Goal: Task Accomplishment & Management: Manage account settings

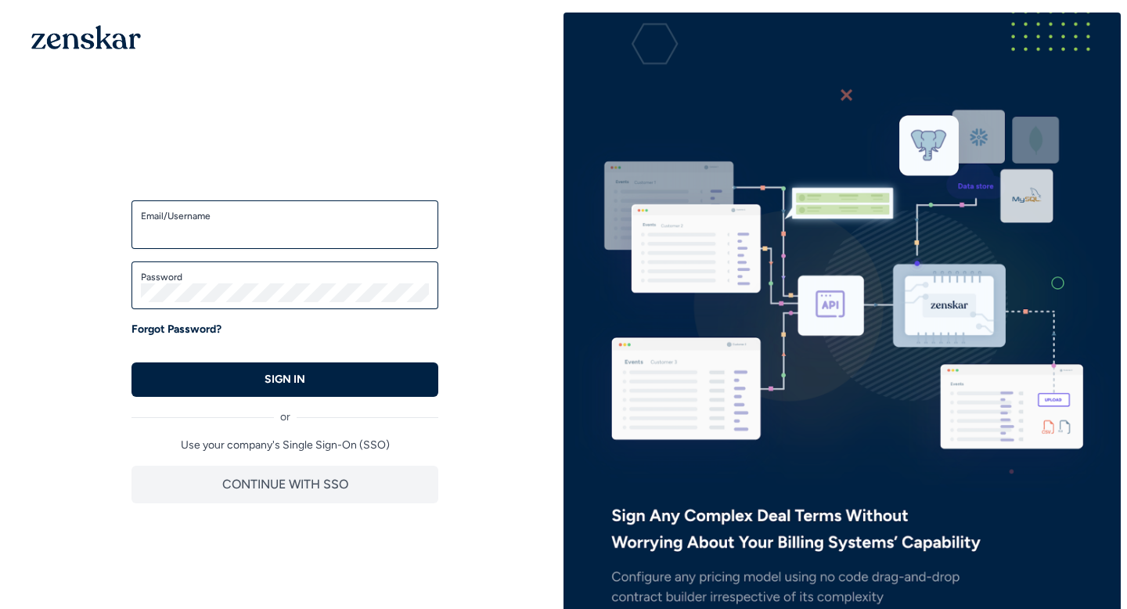
type input "**********"
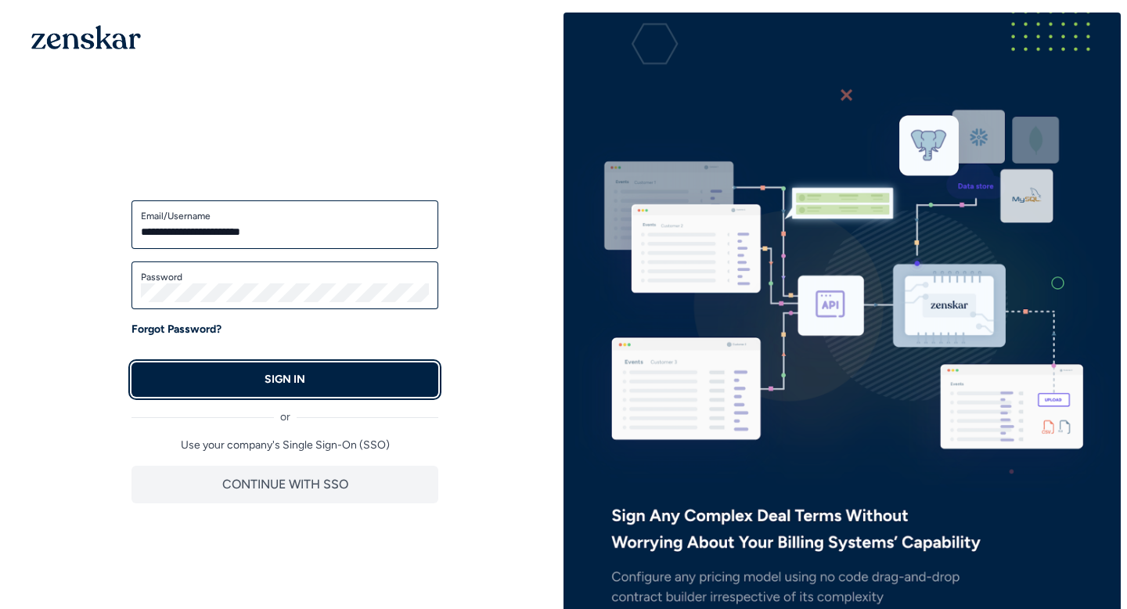
click at [277, 383] on p "SIGN IN" at bounding box center [285, 380] width 41 height 16
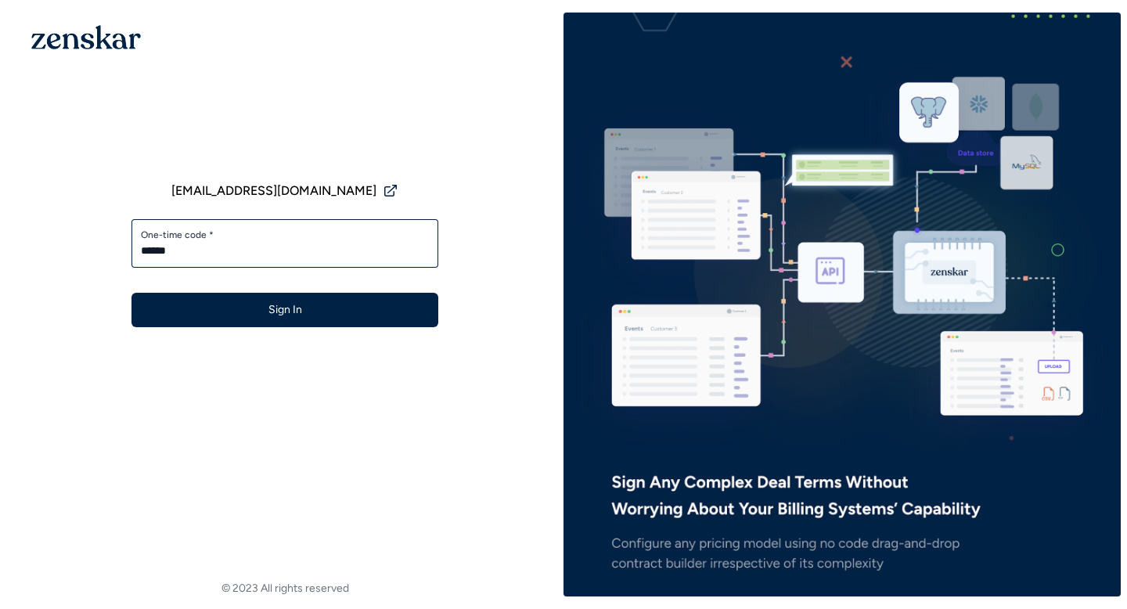
type input "******"
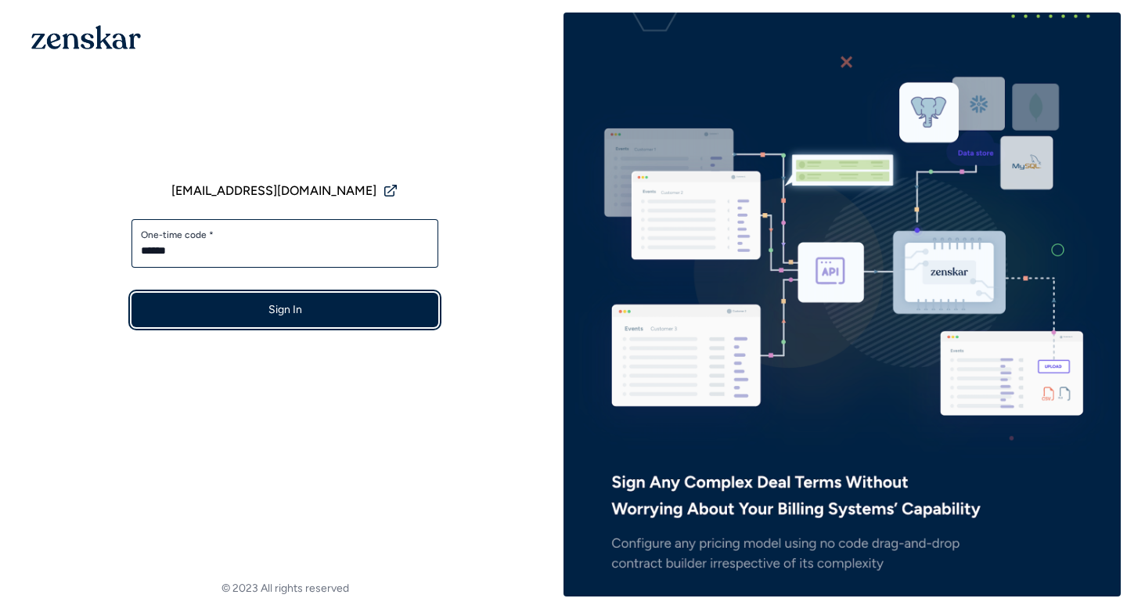
click at [279, 319] on button "Sign In" at bounding box center [284, 310] width 307 height 34
